Goal: Information Seeking & Learning: Learn about a topic

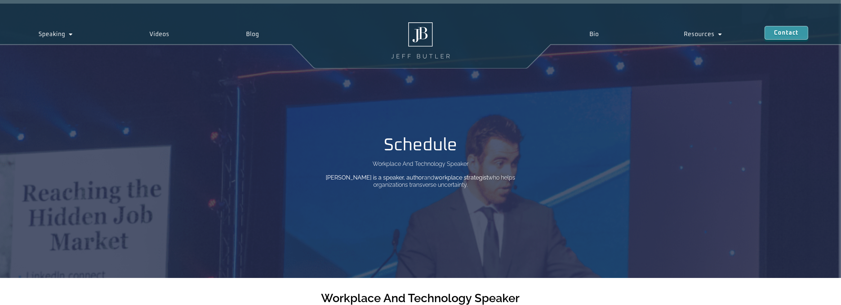
click at [492, 98] on div "Schedule Workplace And Technology Speaker Jeff Butler is a speaker, author and …" at bounding box center [420, 140] width 205 height 95
click at [592, 33] on link "Bio" at bounding box center [594, 34] width 94 height 17
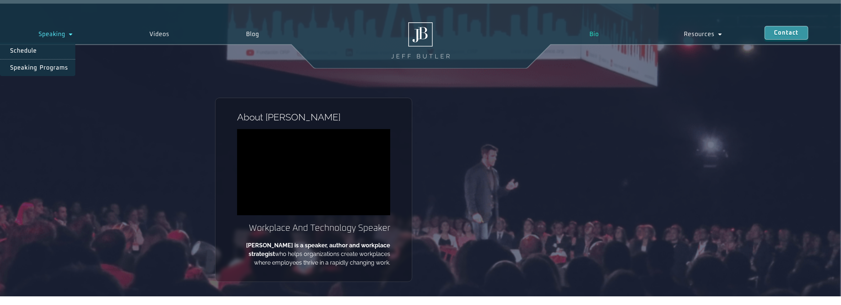
click at [73, 34] on span "Menu" at bounding box center [69, 34] width 8 height 13
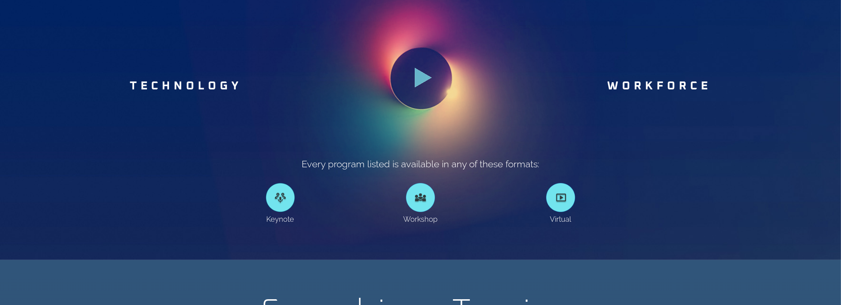
scroll to position [432, 0]
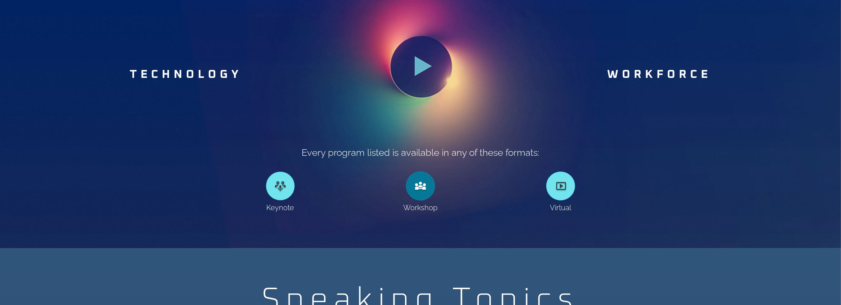
click at [422, 186] on div at bounding box center [420, 186] width 29 height 29
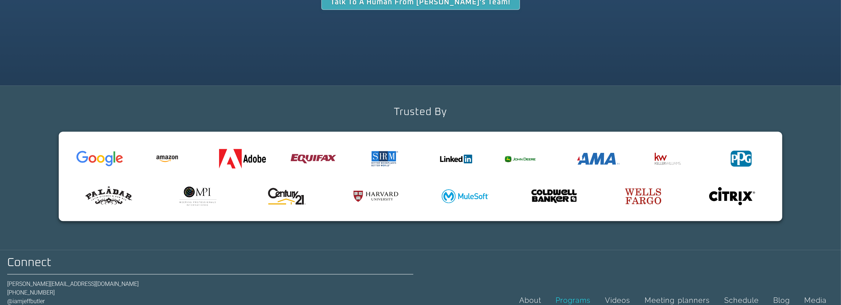
scroll to position [2342, 0]
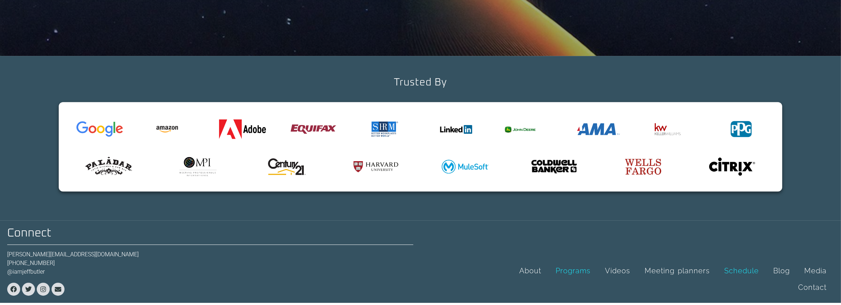
click at [717, 276] on link "Schedule" at bounding box center [741, 270] width 49 height 17
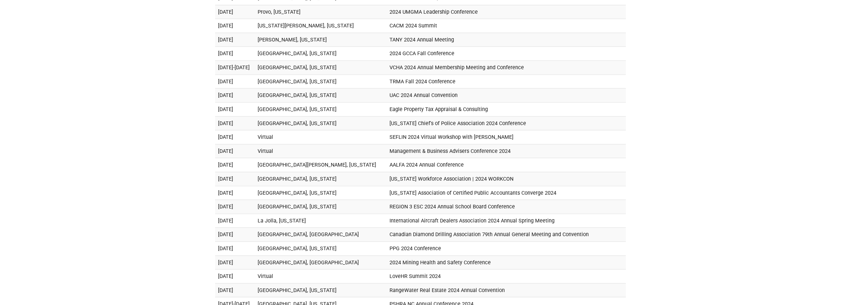
scroll to position [290, 0]
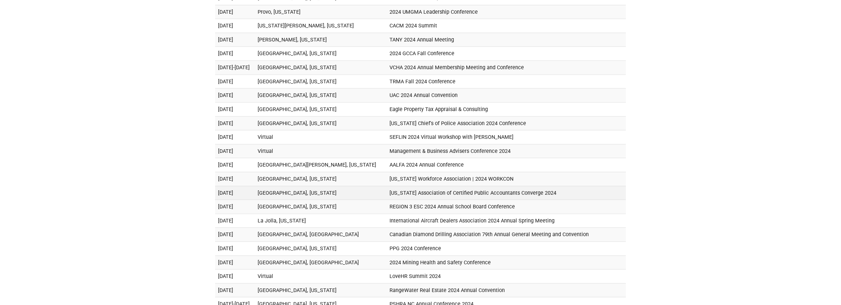
drag, startPoint x: 547, startPoint y: 152, endPoint x: 374, endPoint y: 149, distance: 172.7
click at [387, 186] on td "North Carolina Association of Certified Public Accountants Converge 2024" at bounding box center [506, 193] width 239 height 14
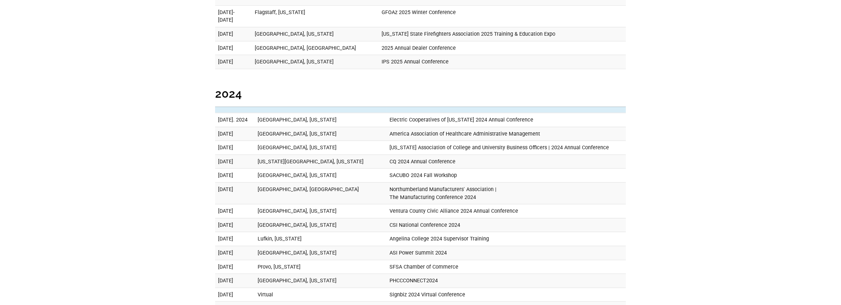
scroll to position [290, 0]
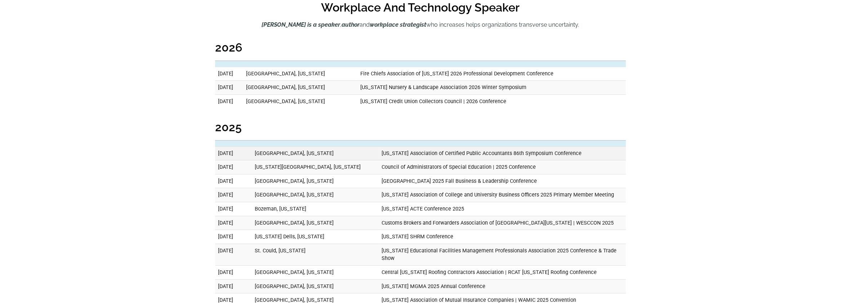
drag, startPoint x: 571, startPoint y: 153, endPoint x: 368, endPoint y: 151, distance: 202.5
click at [379, 151] on td "North Carolina Association of Certified Public Accountants 86th Symposium Confe…" at bounding box center [502, 153] width 247 height 14
copy td "North Carolina Association of Certified Public Accountants 86th Symposium Confe…"
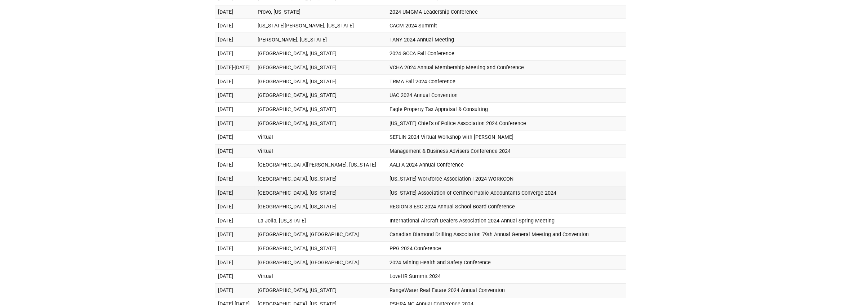
drag, startPoint x: 547, startPoint y: 154, endPoint x: 371, endPoint y: 152, distance: 175.5
click at [387, 186] on td "North Carolina Association of Certified Public Accountants Converge 2024" at bounding box center [506, 193] width 239 height 14
copy td "North Carolina Association of Certified Public Accountants Converge 2024"
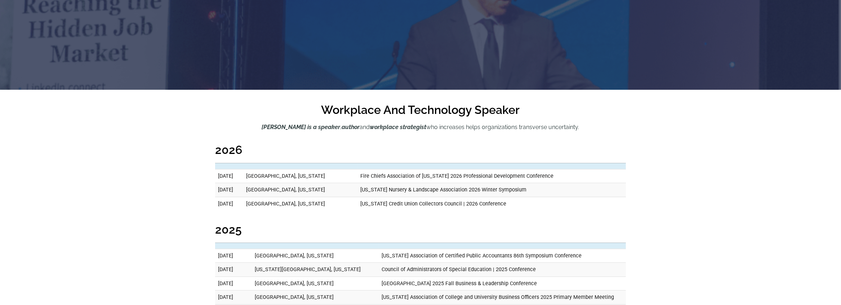
scroll to position [0, 0]
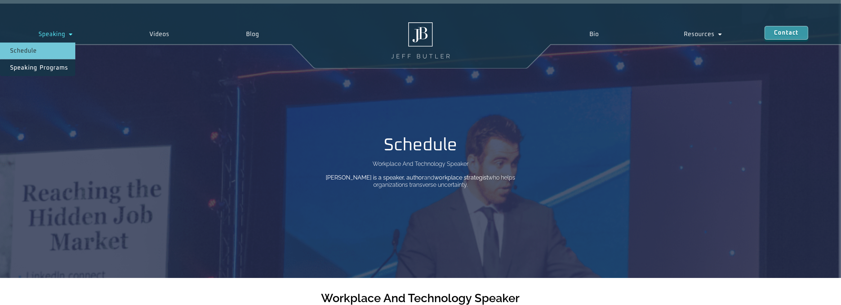
click at [67, 34] on span "Menu" at bounding box center [69, 34] width 8 height 13
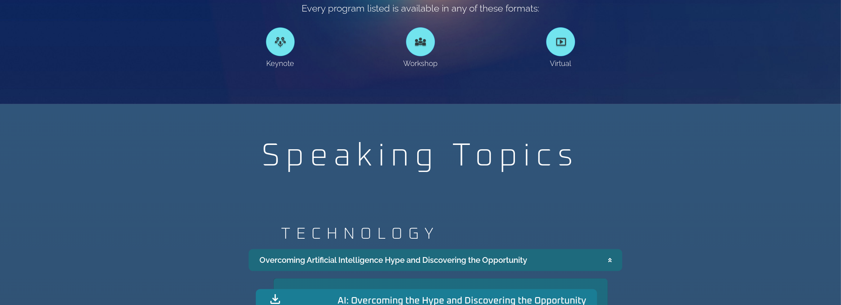
scroll to position [685, 0]
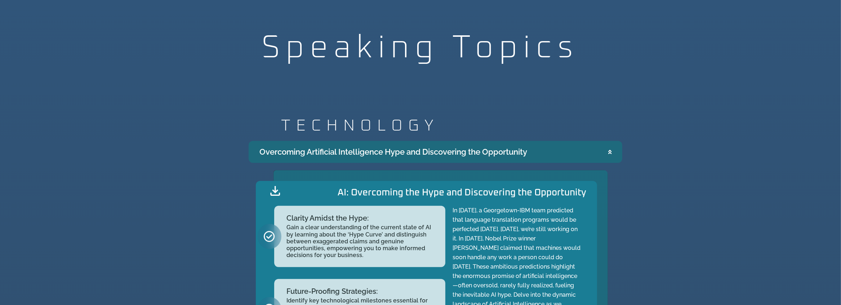
click at [806, 226] on div "strategize. TECHNOLOGY Overcoming Artificial Intelligence Hype and Discovering …" at bounding box center [420, 300] width 841 height 372
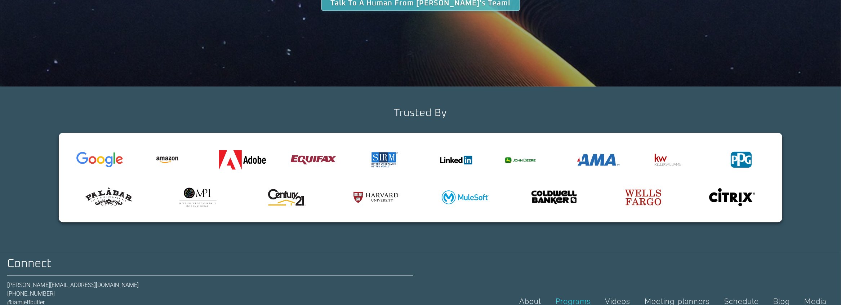
scroll to position [2342, 0]
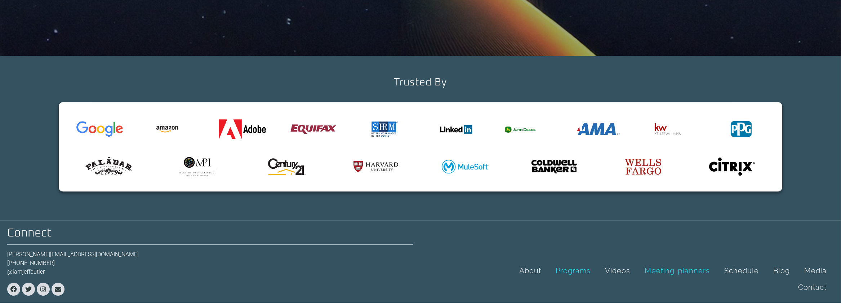
click at [638, 271] on link "Meeting planners" at bounding box center [678, 270] width 80 height 17
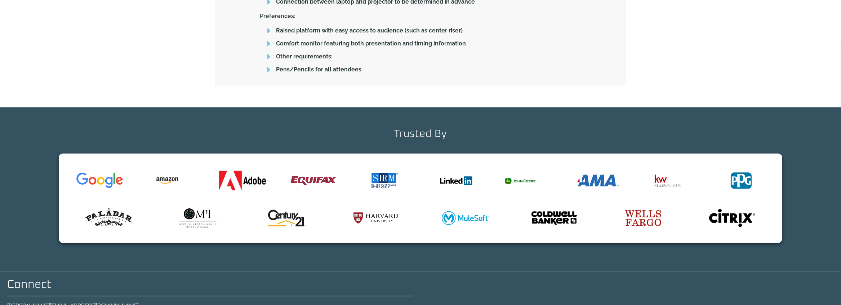
scroll to position [735, 0]
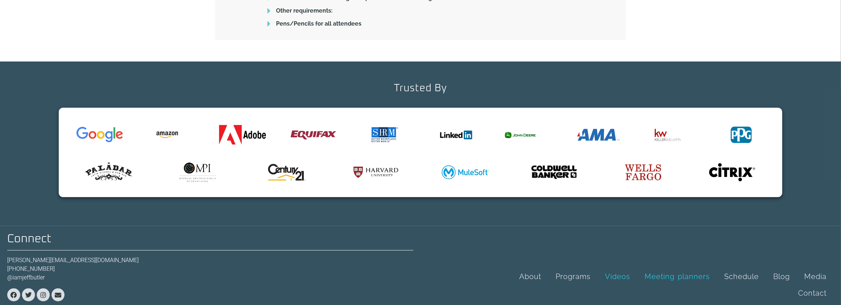
click at [598, 275] on link "Videos" at bounding box center [618, 276] width 40 height 17
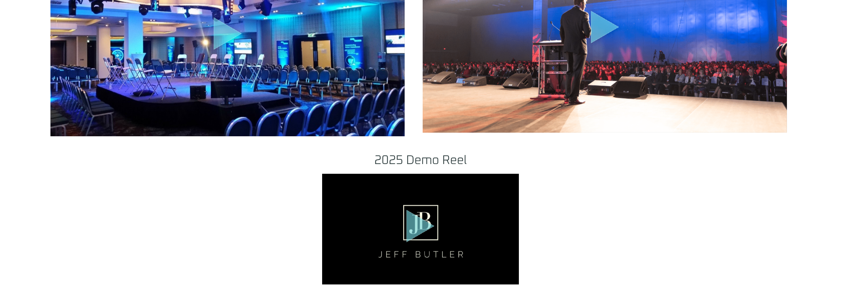
scroll to position [937, 0]
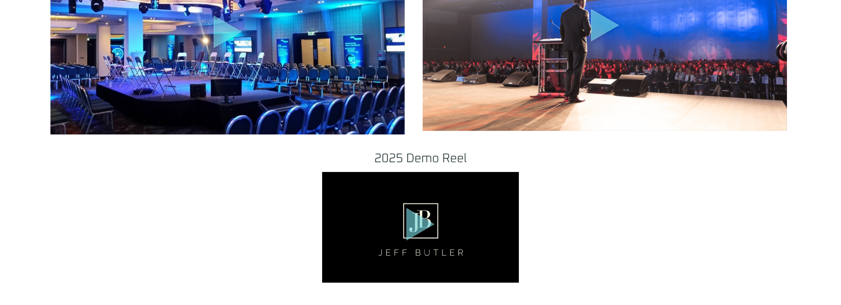
click at [417, 222] on icon "Play Video" at bounding box center [421, 224] width 28 height 32
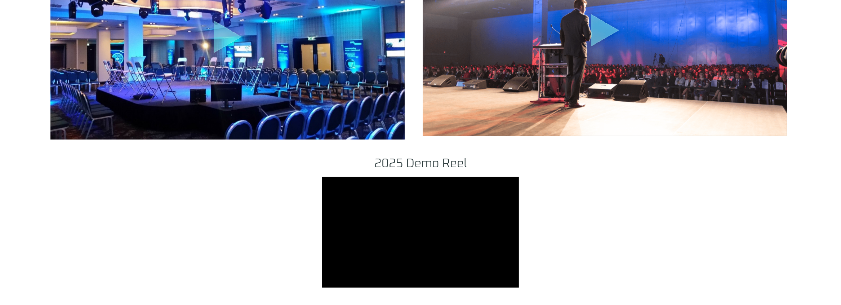
scroll to position [901, 0]
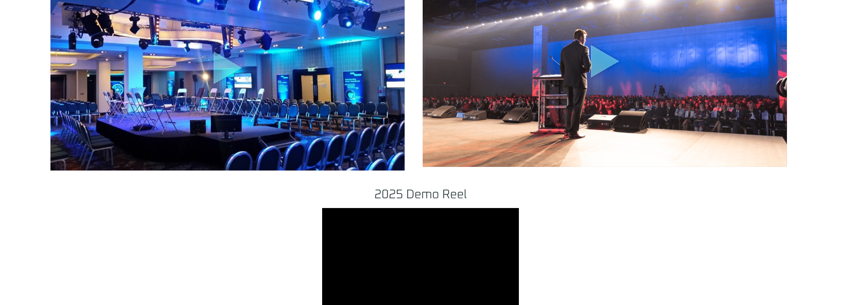
click at [542, 66] on div ".st0{fill:#FFF;fill-opacity:.39}.st1{fill:#5ADCE8;fill-opacity:.6}.st2{fill:non…" at bounding box center [605, 64] width 364 height 205
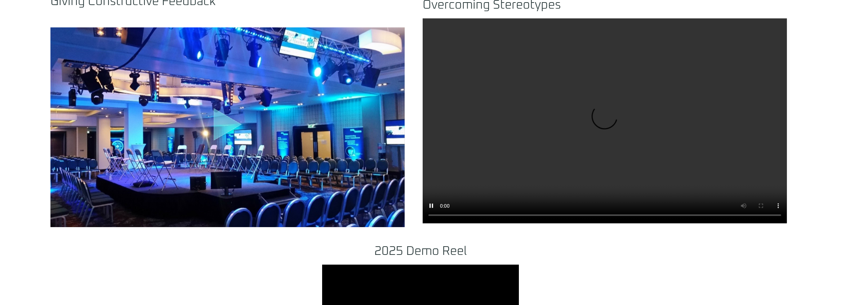
scroll to position [820, 0]
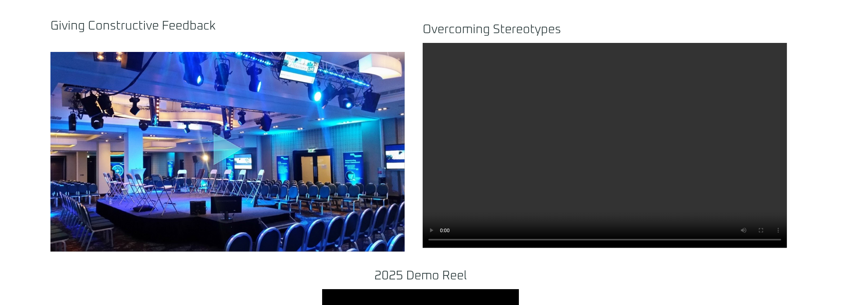
click at [225, 147] on icon "Play Video" at bounding box center [228, 149] width 28 height 32
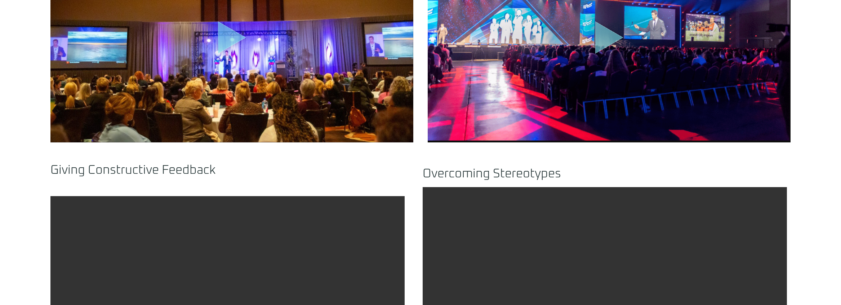
scroll to position [532, 0]
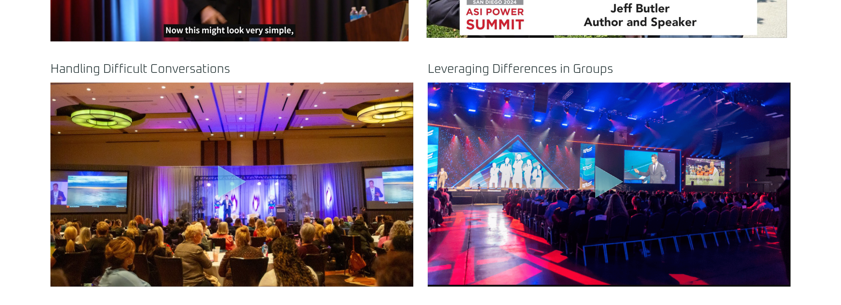
click at [225, 185] on icon "Play Video" at bounding box center [232, 181] width 28 height 32
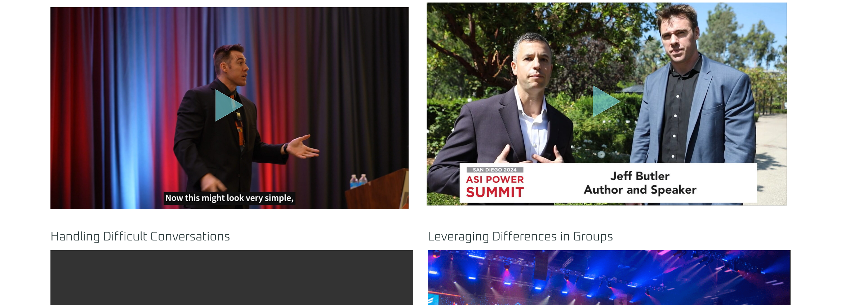
scroll to position [351, 0]
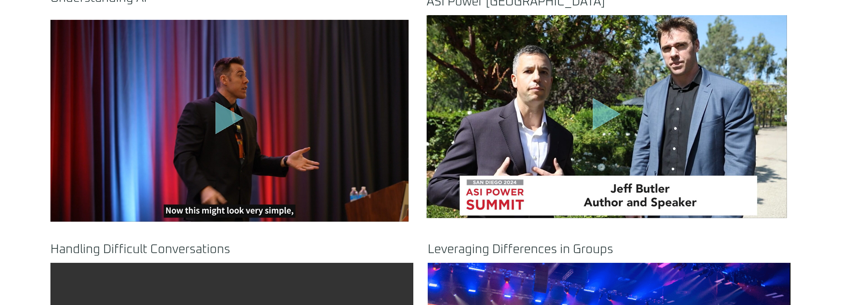
click at [232, 140] on div ".st0{fill:#FFF;fill-opacity:.39}.st1{fill:#5ADCE8;fill-opacity:.6}.st2{fill:non…" at bounding box center [229, 120] width 358 height 201
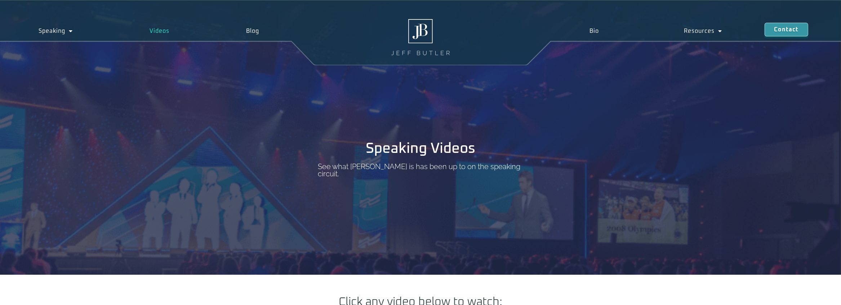
scroll to position [0, 0]
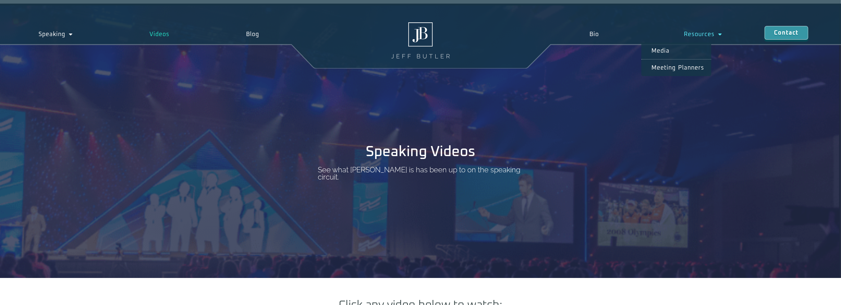
click at [721, 32] on span "Menu" at bounding box center [719, 34] width 8 height 13
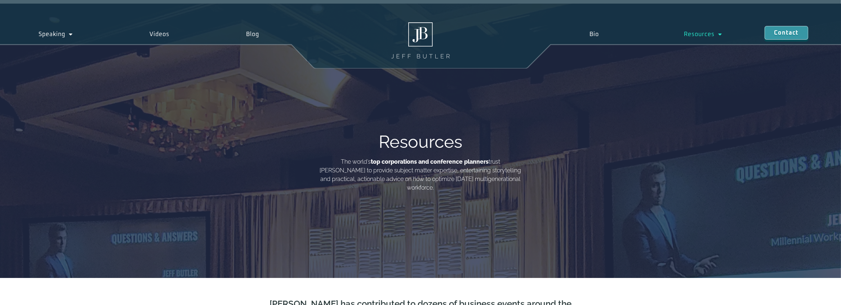
click at [125, 90] on div "Resources The world’s top corporations and conference planners trust [PERSON_NA…" at bounding box center [420, 141] width 841 height 274
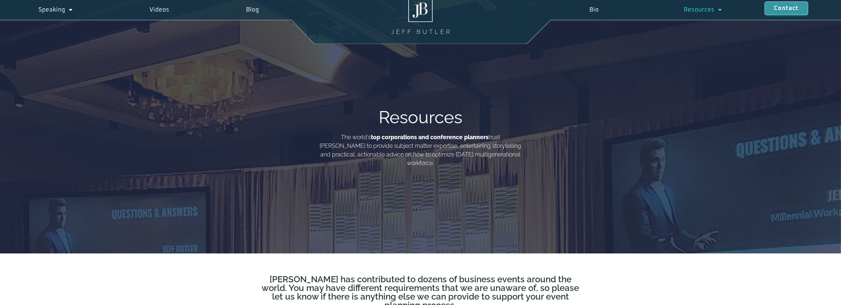
scroll to position [36, 0]
